Goal: Task Accomplishment & Management: Use online tool/utility

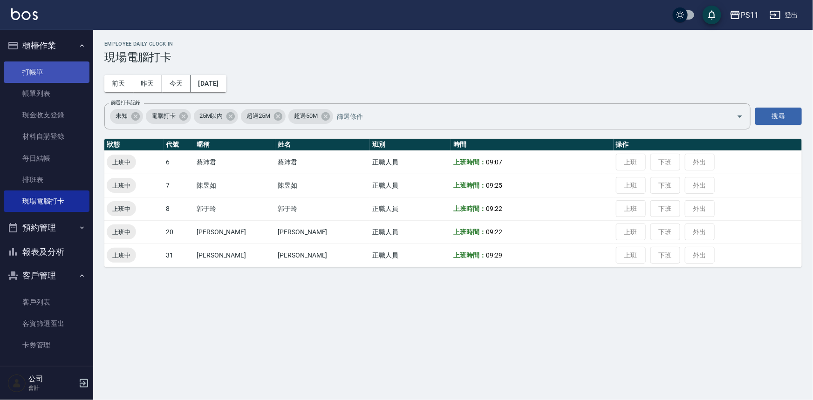
click at [38, 74] on link "打帳單" at bounding box center [47, 71] width 86 height 21
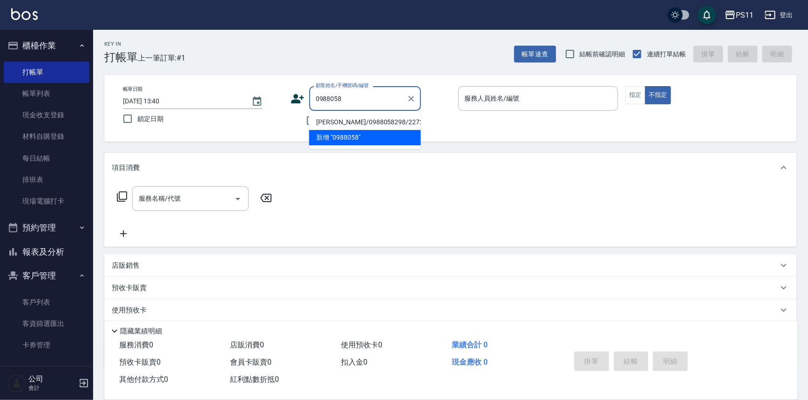
drag, startPoint x: 393, startPoint y: 116, endPoint x: 413, endPoint y: 117, distance: 20.1
click at [394, 117] on li "[PERSON_NAME]/0988058298/2272" at bounding box center [365, 122] width 112 height 15
type input "[PERSON_NAME]/0988058298/2272"
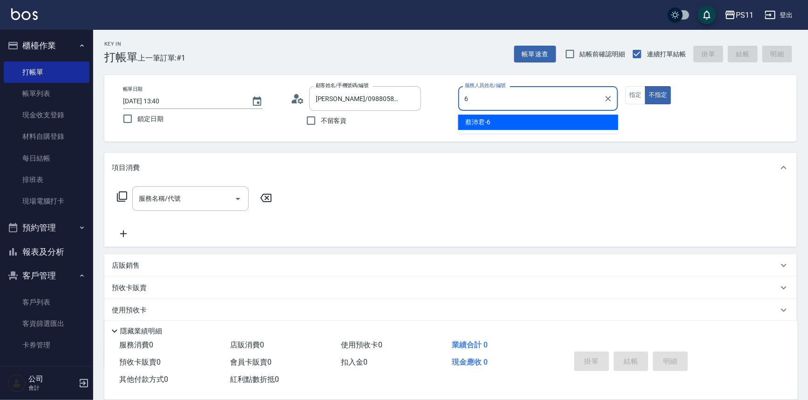
type input "[PERSON_NAME]6"
type button "false"
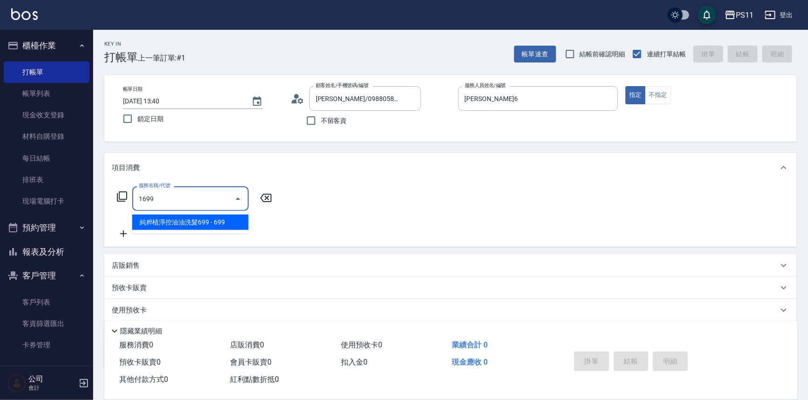
type input "純粹植淨控油油洗髮699(1699)"
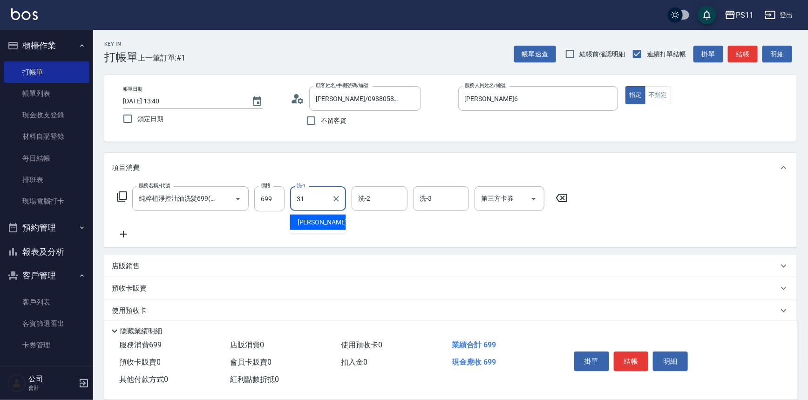
type input "[PERSON_NAME]-31"
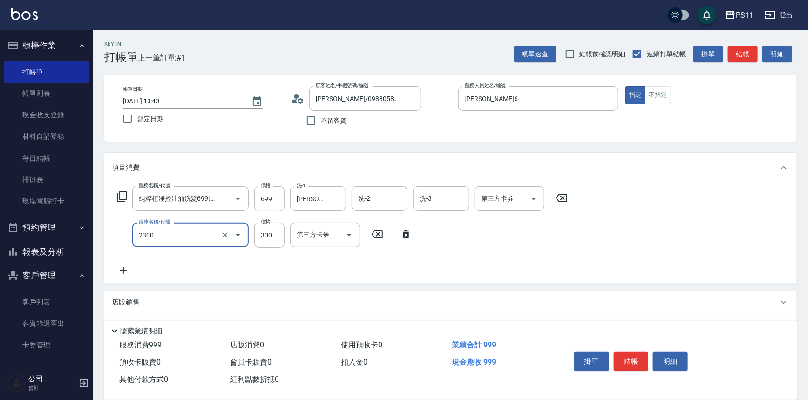
type input "剪髮(2300)"
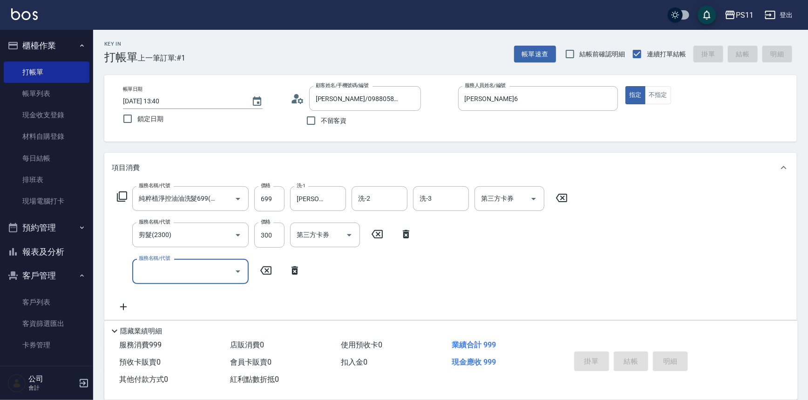
type input "[DATE] 13:41"
